Goal: Task Accomplishment & Management: Manage account settings

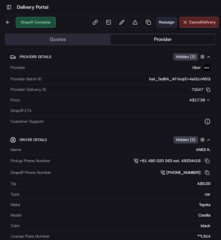
click at [162, 23] on span "Reassign" at bounding box center [167, 22] width 16 height 5
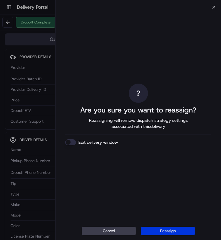
click at [172, 232] on button "Reassign" at bounding box center [168, 231] width 54 height 8
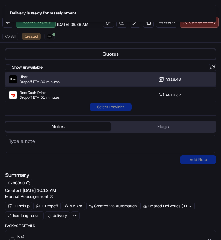
click at [110, 82] on div "Uber Dropoff ETA 36 minutes A$18.48" at bounding box center [110, 79] width 211 height 14
click at [109, 105] on button "Assign Provider" at bounding box center [110, 107] width 43 height 7
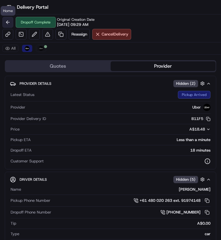
click at [8, 18] on button at bounding box center [7, 22] width 11 height 11
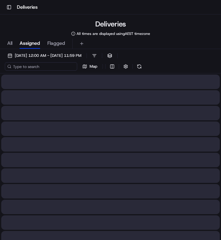
click at [47, 66] on input at bounding box center [41, 66] width 72 height 8
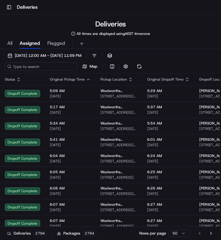
paste input "02efa6d0-2113-4b49-afff-7ffc8acc86e7"
type input "02efa6d0-2113-4b49-afff-7ffc8acc86e7"
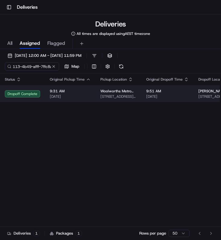
click at [54, 92] on span "9:31 AM" at bounding box center [70, 91] width 41 height 5
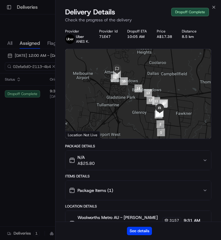
click at [134, 226] on div "See details" at bounding box center [137, 231] width 165 height 18
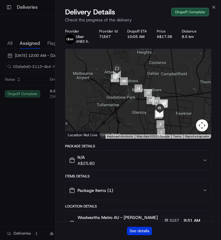
click at [136, 229] on button "See details" at bounding box center [139, 231] width 25 height 8
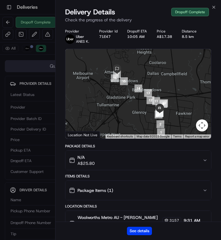
click at [214, 4] on div "Close Delivery Details Dropoff Complete Check the progress of the delivery Prov…" at bounding box center [138, 120] width 166 height 240
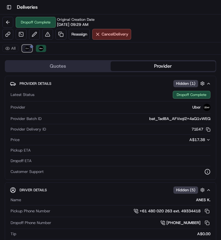
click at [26, 50] on img at bounding box center [27, 48] width 5 height 5
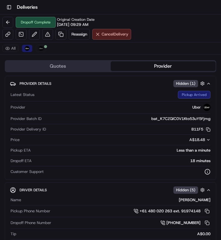
click at [111, 39] on div "Dropoff Complete Original Creation Date 09/18/2025 09:29 AM Reassign Cancel Del…" at bounding box center [110, 28] width 221 height 28
click at [113, 37] on button "Cancel Delivery" at bounding box center [111, 34] width 39 height 11
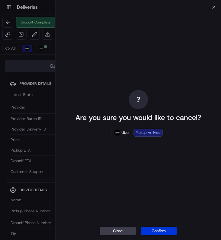
click at [149, 231] on button "Confirm" at bounding box center [159, 231] width 36 height 8
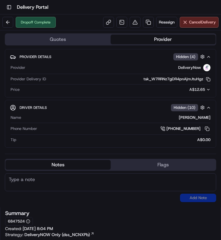
click at [15, 19] on div "Dropoff Complete" at bounding box center [28, 22] width 53 height 11
click at [9, 21] on button at bounding box center [7, 22] width 11 height 11
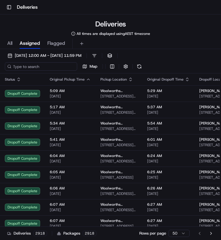
click at [24, 63] on input at bounding box center [41, 66] width 72 height 8
paste input "Tuka Saleh"
type input "Tuka Saleh"
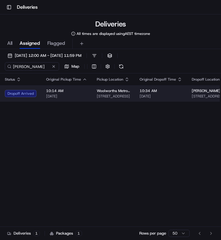
click at [51, 89] on td "10:14 AM 18/09/2025" at bounding box center [66, 94] width 51 height 16
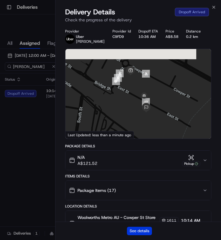
click at [135, 229] on button "See details" at bounding box center [139, 231] width 25 height 8
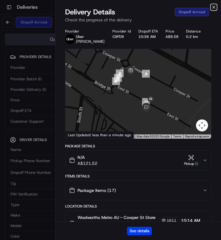
click at [212, 9] on icon "button" at bounding box center [213, 7] width 5 height 5
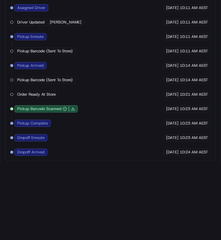
scroll to position [588, 0]
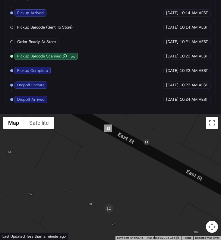
drag, startPoint x: 134, startPoint y: 195, endPoint x: 129, endPoint y: 157, distance: 37.9
click at [129, 157] on div at bounding box center [110, 177] width 221 height 126
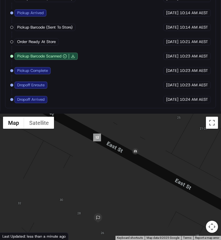
drag, startPoint x: 132, startPoint y: 145, endPoint x: 129, endPoint y: 154, distance: 10.2
click at [129, 155] on div at bounding box center [110, 177] width 221 height 126
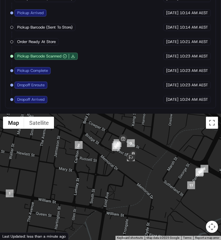
drag, startPoint x: 185, startPoint y: 173, endPoint x: 155, endPoint y: 173, distance: 29.8
click at [156, 173] on div at bounding box center [110, 177] width 221 height 126
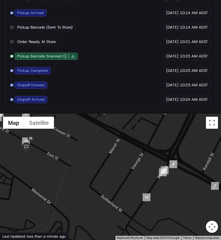
drag, startPoint x: 159, startPoint y: 172, endPoint x: 133, endPoint y: 172, distance: 25.6
click at [134, 172] on div at bounding box center [110, 177] width 221 height 126
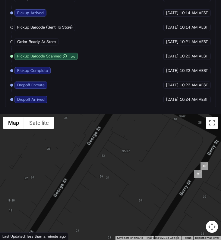
drag, startPoint x: 166, startPoint y: 170, endPoint x: 138, endPoint y: 171, distance: 28.0
click at [139, 170] on div at bounding box center [110, 177] width 221 height 126
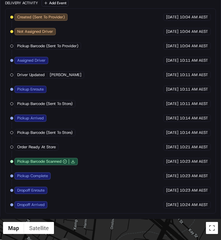
scroll to position [484, 0]
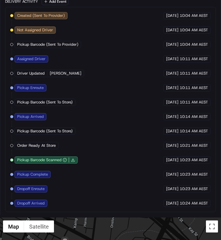
drag, startPoint x: 109, startPoint y: 226, endPoint x: 125, endPoint y: 226, distance: 16.6
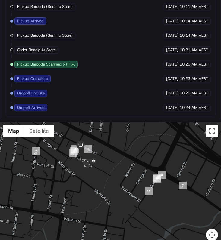
scroll to position [588, 0]
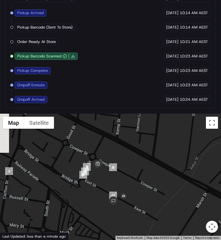
drag, startPoint x: 82, startPoint y: 139, endPoint x: 105, endPoint y: 166, distance: 35.1
click at [104, 166] on div "To navigate, press the arrow keys." at bounding box center [110, 177] width 221 height 126
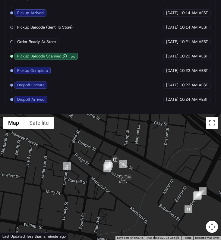
drag, startPoint x: 168, startPoint y: 166, endPoint x: 142, endPoint y: 158, distance: 26.8
click at [142, 158] on div at bounding box center [110, 177] width 221 height 126
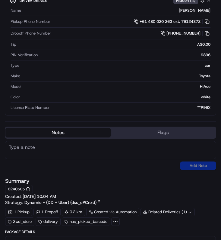
scroll to position [21, 0]
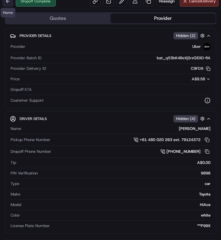
click at [10, 4] on button at bounding box center [7, 1] width 11 height 11
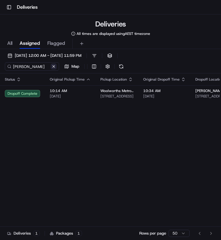
click at [55, 69] on button at bounding box center [54, 67] width 6 height 6
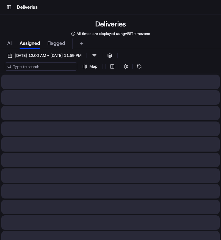
click at [36, 68] on input at bounding box center [41, 66] width 72 height 8
paste input "02c2f9aa-e4ee-4c38-a089-ad1565a80349"
type input "02c2f9aa-e4ee-4c38-a089-ad1565a80349"
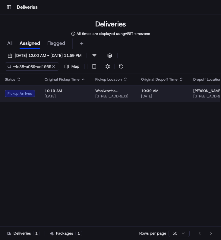
click at [47, 95] on span "[DATE]" at bounding box center [65, 96] width 41 height 5
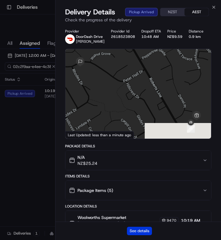
click at [140, 229] on button "See details" at bounding box center [139, 231] width 25 height 8
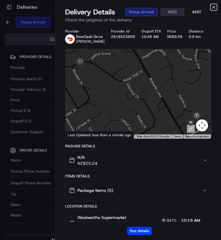
click at [215, 6] on icon "button" at bounding box center [213, 7] width 5 height 5
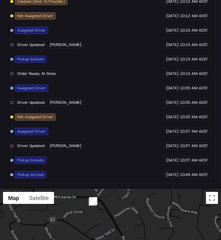
scroll to position [483, 0]
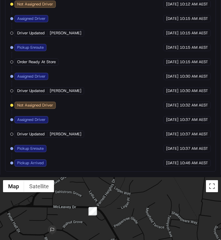
drag, startPoint x: 93, startPoint y: 186, endPoint x: 93, endPoint y: 212, distance: 25.6
click at [93, 213] on img "5" at bounding box center [93, 211] width 8 height 8
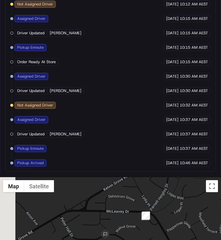
drag, startPoint x: 89, startPoint y: 211, endPoint x: 166, endPoint y: 213, distance: 76.5
click at [150, 213] on img "5" at bounding box center [146, 216] width 8 height 8
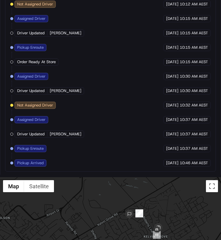
drag, startPoint x: 132, startPoint y: 206, endPoint x: 171, endPoint y: 193, distance: 40.9
click at [170, 193] on div at bounding box center [110, 240] width 221 height 126
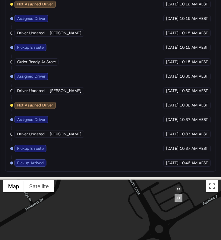
drag, startPoint x: 202, startPoint y: 218, endPoint x: 179, endPoint y: 233, distance: 27.6
click at [179, 233] on div at bounding box center [110, 240] width 221 height 126
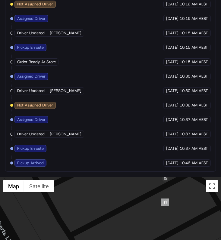
drag, startPoint x: 186, startPoint y: 203, endPoint x: 163, endPoint y: 209, distance: 24.0
click at [163, 208] on div at bounding box center [110, 240] width 221 height 126
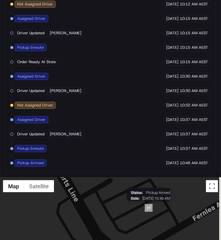
drag, startPoint x: 159, startPoint y: 193, endPoint x: 147, endPoint y: 200, distance: 13.9
click at [147, 200] on div "Status : Pickup Arrived Date : 09/18/2025 10:46 AM" at bounding box center [110, 240] width 221 height 126
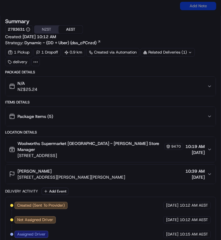
scroll to position [0, 0]
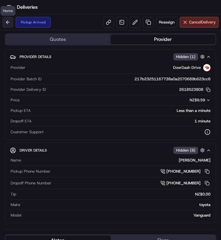
click at [5, 21] on button at bounding box center [7, 22] width 11 height 11
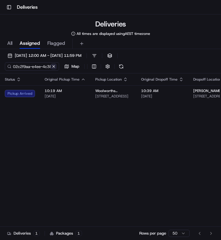
click at [52, 67] on button at bounding box center [54, 67] width 6 height 6
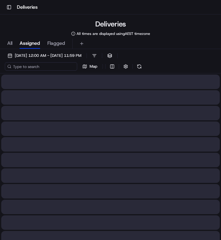
click at [55, 67] on input at bounding box center [41, 66] width 72 height 8
paste input "05740773-ce45-42b1-9dbe-fba359636eb0"
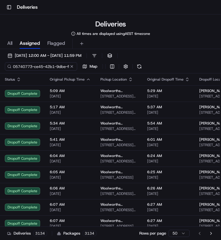
scroll to position [0, 29]
type input "05740773-ce45-42b1-9dbe-fba359636eb0"
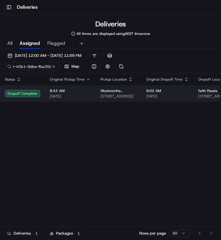
click at [77, 99] on span "[DATE]" at bounding box center [70, 96] width 41 height 5
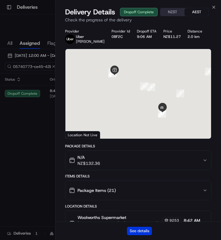
click at [141, 230] on button "See details" at bounding box center [139, 231] width 25 height 8
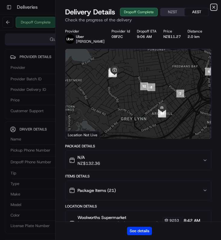
click at [211, 9] on icon "button" at bounding box center [213, 7] width 5 height 5
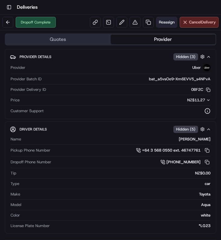
click at [163, 20] on span "Reassign" at bounding box center [167, 22] width 16 height 5
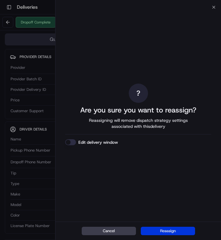
click at [174, 230] on button "Reassign" at bounding box center [168, 231] width 54 height 8
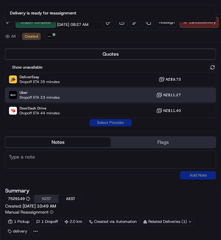
click at [67, 88] on div "Uber Dropoff ETA 23 minutes NZ$11.27" at bounding box center [110, 95] width 211 height 14
click at [110, 125] on button "Assign Provider" at bounding box center [110, 122] width 43 height 7
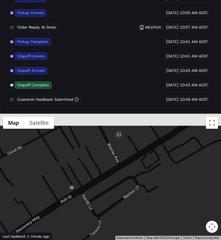
drag, startPoint x: 109, startPoint y: 140, endPoint x: 113, endPoint y: 160, distance: 19.9
click at [113, 159] on div at bounding box center [110, 177] width 221 height 126
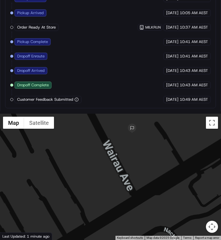
drag, startPoint x: 113, startPoint y: 160, endPoint x: 109, endPoint y: 206, distance: 46.5
click at [109, 206] on div at bounding box center [110, 177] width 221 height 126
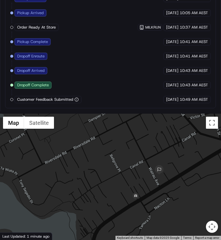
drag, startPoint x: 148, startPoint y: 210, endPoint x: 132, endPoint y: 178, distance: 34.7
click at [132, 178] on div at bounding box center [110, 177] width 221 height 126
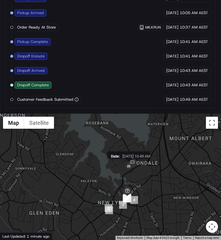
drag, startPoint x: 126, startPoint y: 181, endPoint x: 127, endPoint y: 171, distance: 10.1
click at [127, 171] on img at bounding box center [129, 167] width 10 height 10
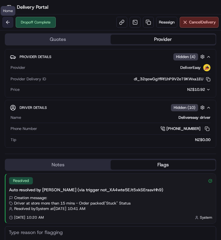
click at [8, 19] on button at bounding box center [7, 22] width 11 height 11
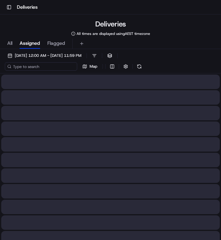
click at [42, 67] on input at bounding box center [41, 66] width 72 height 8
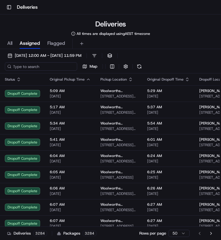
paste input "83c02486-3c6a-4a7b-800e-7a62b972e516"
type input "83c02486-3c6a-4a7b-800e-7a62b972e516"
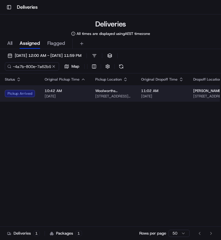
click at [70, 93] on span "10:42 AM" at bounding box center [65, 91] width 41 height 5
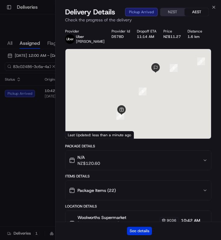
click at [131, 229] on button "See details" at bounding box center [139, 231] width 25 height 8
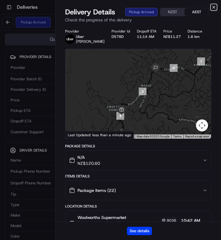
click at [211, 9] on icon "button" at bounding box center [213, 7] width 5 height 5
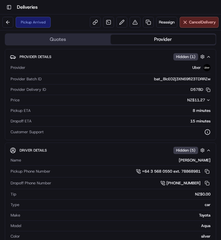
scroll to position [543, 0]
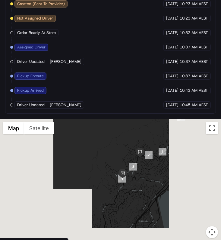
drag, startPoint x: 138, startPoint y: 158, endPoint x: 138, endPoint y: 167, distance: 9.3
click at [138, 168] on div at bounding box center [110, 182] width 221 height 126
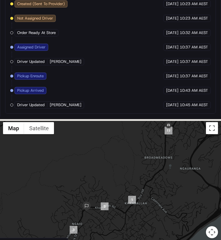
drag, startPoint x: 157, startPoint y: 144, endPoint x: 76, endPoint y: 210, distance: 104.9
click at [76, 210] on div "First Name : Chris Last Name : Robertson Address : 5A Colway Street, Ngaio, Wel…" at bounding box center [110, 182] width 221 height 126
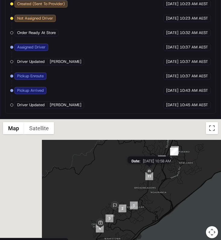
drag, startPoint x: 105, startPoint y: 193, endPoint x: 150, endPoint y: 171, distance: 49.5
click at [150, 173] on img "11" at bounding box center [149, 177] width 8 height 8
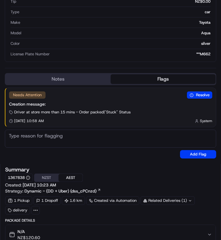
scroll to position [0, 0]
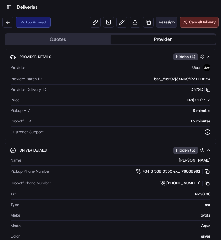
click at [160, 22] on span "Reassign" at bounding box center [167, 22] width 16 height 5
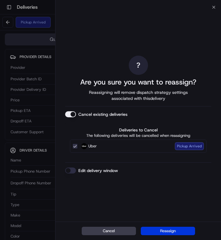
click at [166, 233] on button "Reassign" at bounding box center [168, 231] width 54 height 8
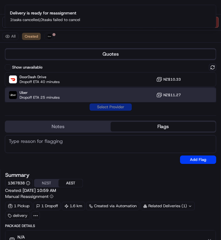
click at [64, 92] on div "Uber Dropoff ETA 25 minutes NZ$11.27" at bounding box center [110, 95] width 211 height 14
click at [109, 110] on button "Assign Provider" at bounding box center [110, 107] width 43 height 7
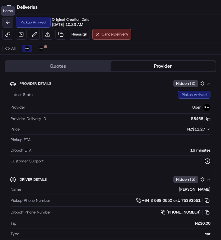
click at [10, 23] on button at bounding box center [7, 22] width 11 height 11
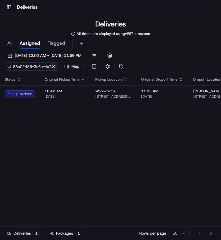
click at [52, 67] on button at bounding box center [54, 67] width 6 height 6
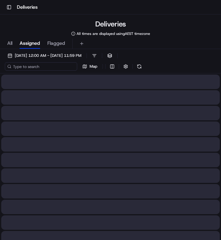
click at [42, 67] on input at bounding box center [41, 66] width 72 height 8
paste input "90400723-c54d-4599-9bb4-3923499f88e7"
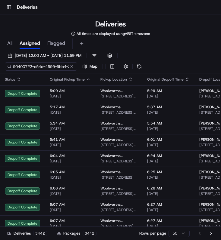
scroll to position [0, 30]
type input "90400723-c54d-4599-9bb4-3923499f88e7"
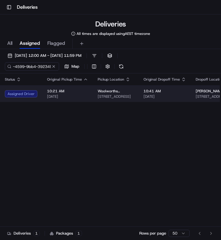
click at [60, 94] on span "[DATE]" at bounding box center [67, 96] width 41 height 5
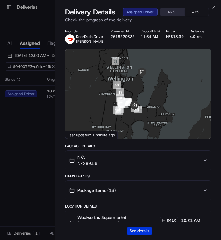
click at [134, 229] on button "See details" at bounding box center [139, 231] width 25 height 8
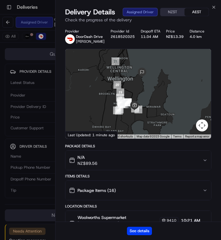
click at [210, 9] on div "Delivery Details Assigned Driver NZST AEST" at bounding box center [138, 12] width 146 height 10
click at [211, 6] on div "Close Delivery Details Assigned Driver NZST AEST Check the progress of the deli…" at bounding box center [138, 120] width 166 height 240
click at [212, 2] on div "Close Delivery Details Assigned Driver NZST AEST Check the progress of the deli…" at bounding box center [138, 120] width 166 height 240
click at [213, 7] on icon "button" at bounding box center [213, 7] width 2 height 2
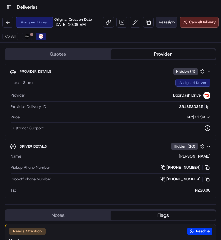
click at [160, 26] on button "Reassign" at bounding box center [166, 22] width 21 height 11
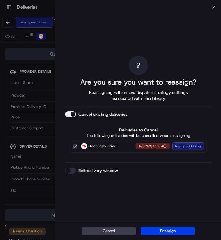
click at [163, 225] on div "Cancel Reassign" at bounding box center [137, 231] width 165 height 18
click at [157, 235] on button "Reassign" at bounding box center [168, 231] width 54 height 8
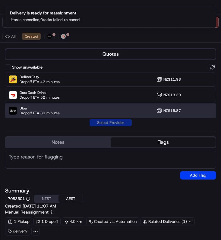
click at [86, 113] on div "Uber Dropoff ETA 39 minutes NZ$15.87" at bounding box center [110, 111] width 211 height 14
click at [107, 126] on button "Assign Provider" at bounding box center [110, 122] width 43 height 7
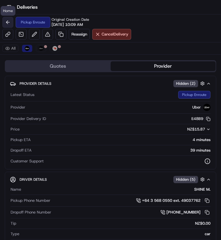
click at [6, 19] on button at bounding box center [7, 22] width 11 height 11
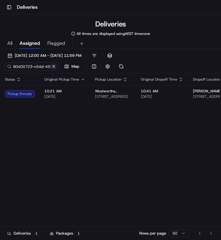
click at [55, 67] on button at bounding box center [54, 67] width 6 height 6
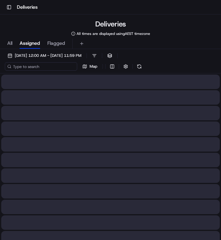
click at [46, 67] on input at bounding box center [41, 66] width 72 height 8
paste input "5a50484c-20c5-4faa-9edf-1810a1ee48f0"
type input "5a50484c-20c5-4faa-9edf-1810a1ee48f0"
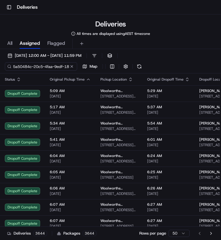
scroll to position [0, 26]
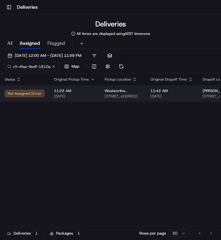
click at [61, 93] on span "11:22 AM" at bounding box center [74, 91] width 41 height 5
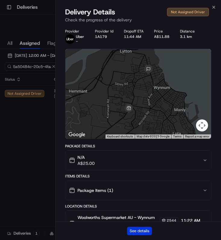
click at [142, 229] on button "See details" at bounding box center [139, 231] width 25 height 8
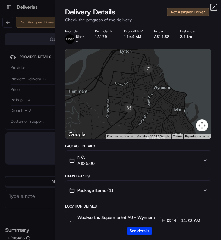
click at [214, 8] on icon "button" at bounding box center [213, 7] width 5 height 5
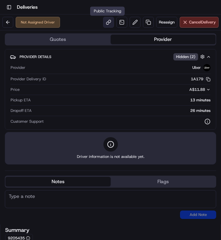
click at [110, 19] on link at bounding box center [108, 22] width 11 height 11
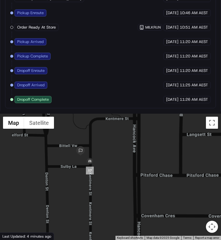
drag, startPoint x: 70, startPoint y: 151, endPoint x: 131, endPoint y: 170, distance: 63.9
click at [131, 170] on div at bounding box center [110, 177] width 221 height 126
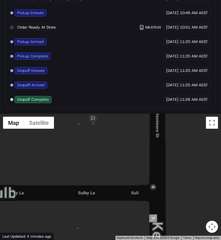
drag, startPoint x: 109, startPoint y: 174, endPoint x: 107, endPoint y: 192, distance: 18.2
click at [107, 191] on div at bounding box center [110, 177] width 221 height 126
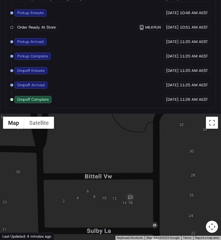
drag, startPoint x: 141, startPoint y: 218, endPoint x: 143, endPoint y: 193, distance: 25.1
click at [143, 193] on div at bounding box center [110, 177] width 221 height 126
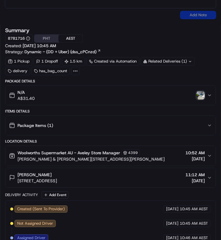
scroll to position [270, 0]
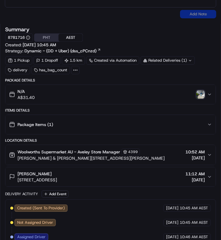
click at [197, 91] on img "button" at bounding box center [200, 94] width 8 height 8
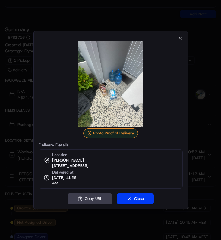
click at [107, 99] on img at bounding box center [110, 84] width 87 height 87
click at [182, 36] on icon "button" at bounding box center [180, 38] width 5 height 5
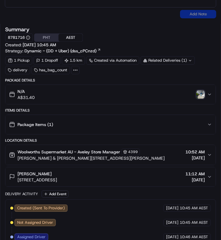
scroll to position [523, 0]
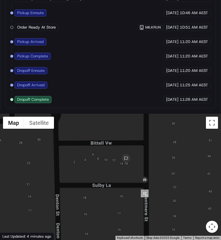
drag, startPoint x: 139, startPoint y: 197, endPoint x: 139, endPoint y: 163, distance: 34.3
click at [139, 163] on div at bounding box center [110, 177] width 221 height 126
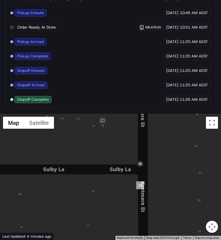
click at [151, 178] on div at bounding box center [110, 177] width 221 height 126
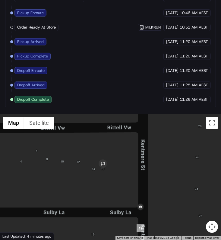
drag, startPoint x: 150, startPoint y: 170, endPoint x: 151, endPoint y: 213, distance: 43.4
click at [151, 213] on div at bounding box center [110, 177] width 221 height 126
drag, startPoint x: 155, startPoint y: 196, endPoint x: 162, endPoint y: 185, distance: 12.4
click at [162, 185] on div at bounding box center [110, 177] width 221 height 126
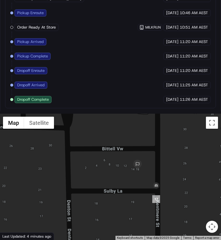
drag, startPoint x: 162, startPoint y: 185, endPoint x: 163, endPoint y: 182, distance: 3.1
click at [163, 182] on div at bounding box center [110, 177] width 221 height 126
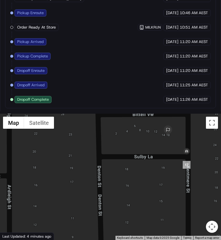
drag, startPoint x: 163, startPoint y: 182, endPoint x: 195, endPoint y: 145, distance: 49.1
click at [195, 145] on div at bounding box center [110, 177] width 221 height 126
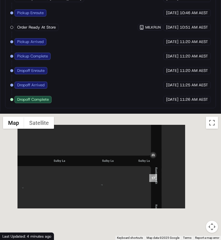
drag, startPoint x: 190, startPoint y: 154, endPoint x: 158, endPoint y: 155, distance: 31.9
click at [158, 155] on div at bounding box center [110, 177] width 221 height 126
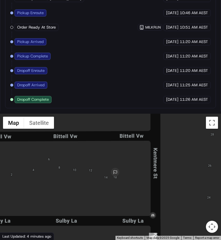
drag, startPoint x: 149, startPoint y: 165, endPoint x: 154, endPoint y: 222, distance: 57.7
click at [154, 223] on div at bounding box center [110, 177] width 221 height 126
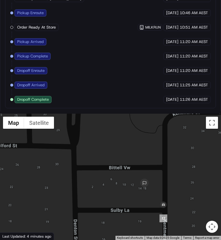
drag, startPoint x: 173, startPoint y: 200, endPoint x: 173, endPoint y: 193, distance: 7.2
click at [173, 193] on div at bounding box center [110, 177] width 221 height 126
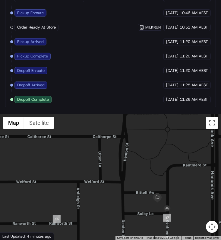
drag, startPoint x: 171, startPoint y: 223, endPoint x: 171, endPoint y: 204, distance: 19.0
click at [171, 204] on div at bounding box center [110, 177] width 221 height 126
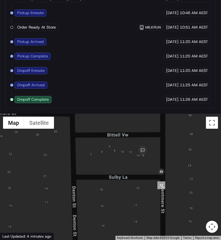
drag, startPoint x: 169, startPoint y: 216, endPoint x: 168, endPoint y: 205, distance: 11.3
click at [168, 205] on div at bounding box center [110, 177] width 221 height 126
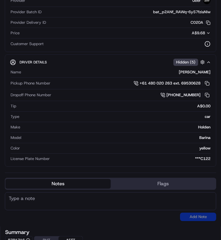
scroll to position [0, 0]
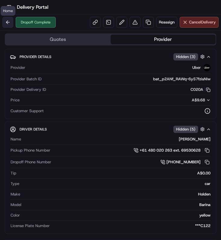
click at [11, 22] on button at bounding box center [7, 22] width 11 height 11
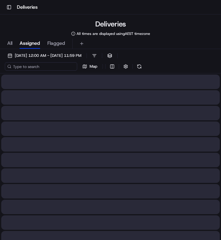
click at [46, 69] on input at bounding box center [41, 66] width 72 height 8
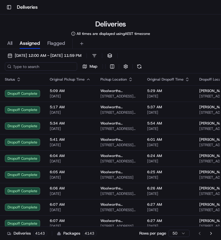
paste input "b1aeef6a-f9b1-4b3b-bc73-ee0572ff93c9"
type input "b1aeef6a-f9b1-4b3b-bc73-ee0572ff93c9"
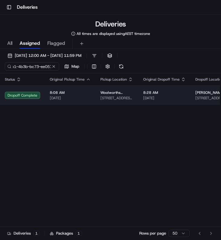
click at [82, 97] on span "[DATE]" at bounding box center [70, 98] width 41 height 5
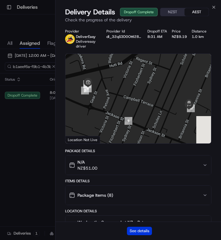
click at [138, 227] on button "See details" at bounding box center [139, 231] width 25 height 8
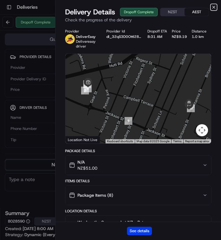
click at [213, 8] on icon "button" at bounding box center [213, 7] width 5 height 5
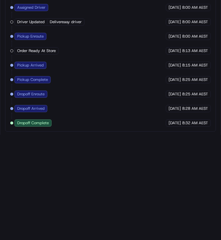
scroll to position [437, 0]
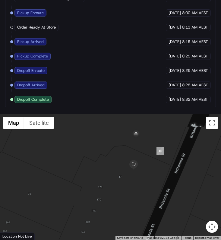
drag, startPoint x: 163, startPoint y: 190, endPoint x: 173, endPoint y: 199, distance: 13.6
click at [173, 199] on div at bounding box center [110, 177] width 221 height 126
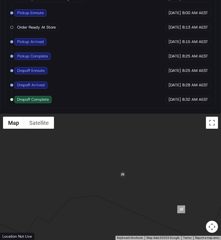
drag, startPoint x: 148, startPoint y: 184, endPoint x: 150, endPoint y: 176, distance: 8.1
click at [150, 176] on div at bounding box center [110, 177] width 221 height 126
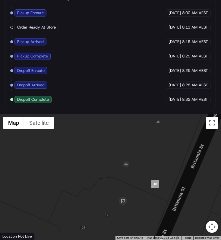
drag, startPoint x: 156, startPoint y: 180, endPoint x: 169, endPoint y: 193, distance: 18.3
click at [168, 191] on div at bounding box center [110, 177] width 221 height 126
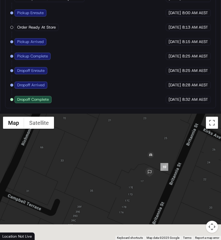
drag, startPoint x: 153, startPoint y: 183, endPoint x: 160, endPoint y: 157, distance: 27.0
click at [160, 157] on div "To navigate, press the arrow keys." at bounding box center [110, 177] width 221 height 126
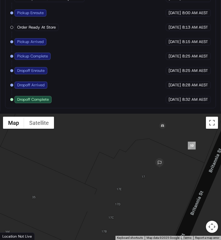
drag, startPoint x: 154, startPoint y: 172, endPoint x: 153, endPoint y: 175, distance: 3.4
click at [153, 175] on div at bounding box center [110, 177] width 221 height 126
